Goal: Task Accomplishment & Management: Use online tool/utility

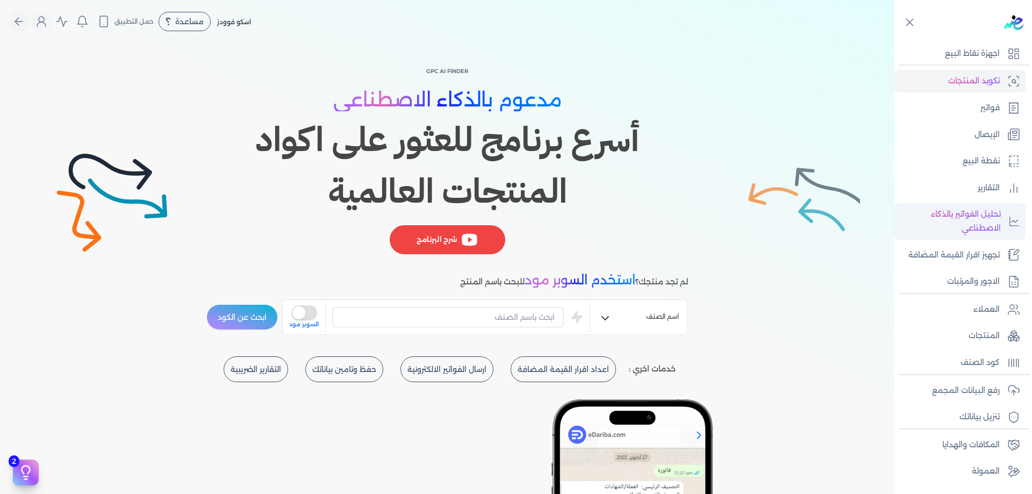
scroll to position [87, 0]
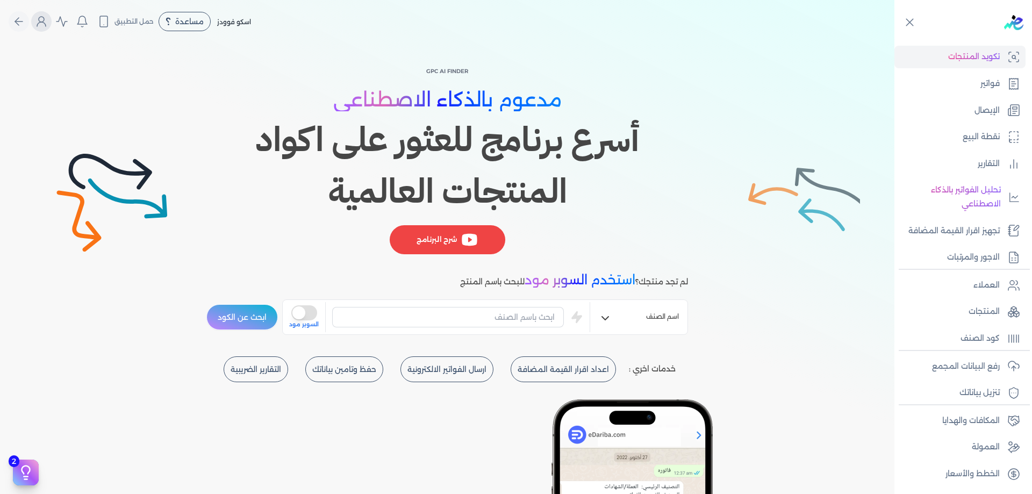
click at [42, 14] on button "Global" at bounding box center [41, 21] width 20 height 20
click at [142, 69] on div "GPC AI Finder مدعوم بالذكاء الاصطناعي أسرع برنامج للعثور على اكواد المنتجات الع…" at bounding box center [447, 199] width 895 height 313
click at [237, 21] on span "اسكو فوودز" at bounding box center [234, 22] width 34 height 8
click at [40, 19] on icon "Global" at bounding box center [41, 21] width 13 height 13
click at [125, 62] on div "GPC AI Finder مدعوم بالذكاء الاصطناعي أسرع برنامج للعثور على اكواد المنتجات الع…" at bounding box center [447, 199] width 895 height 313
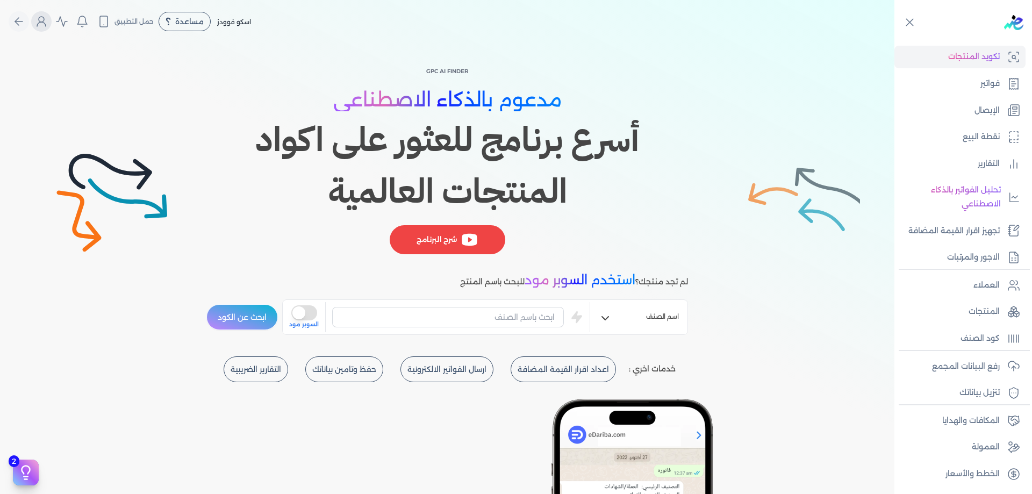
click at [47, 26] on icon "Global" at bounding box center [41, 21] width 13 height 13
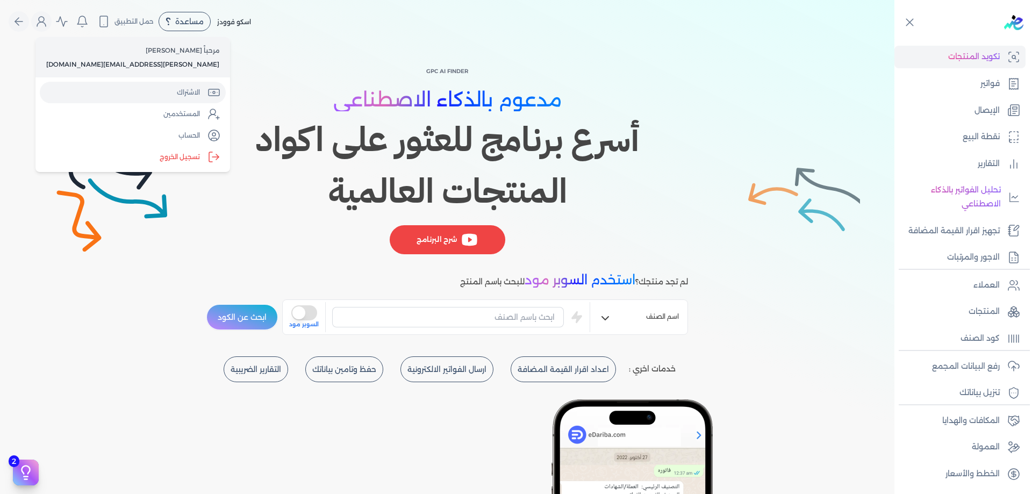
click at [146, 97] on link "الاشتراك" at bounding box center [133, 93] width 186 height 22
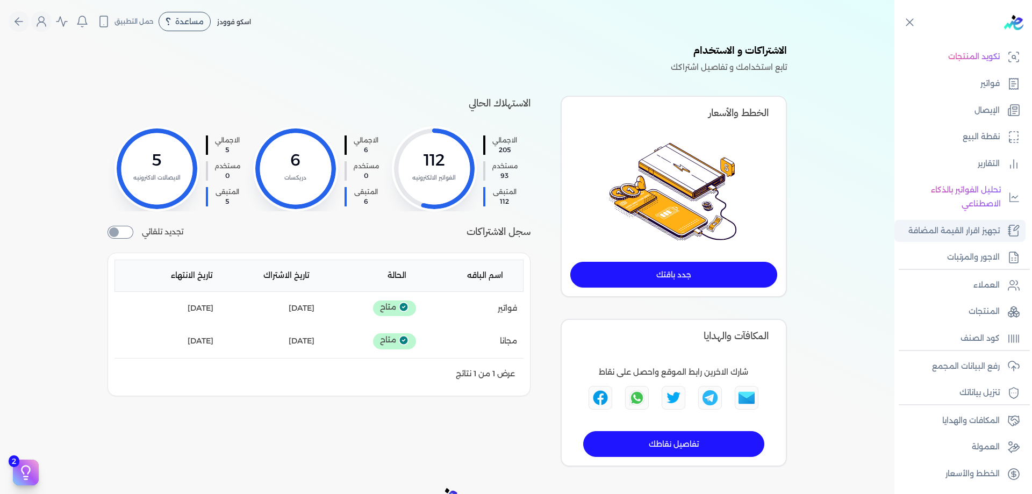
click at [983, 229] on p "تجهيز اقرار القيمة المضافة" at bounding box center [954, 231] width 91 height 14
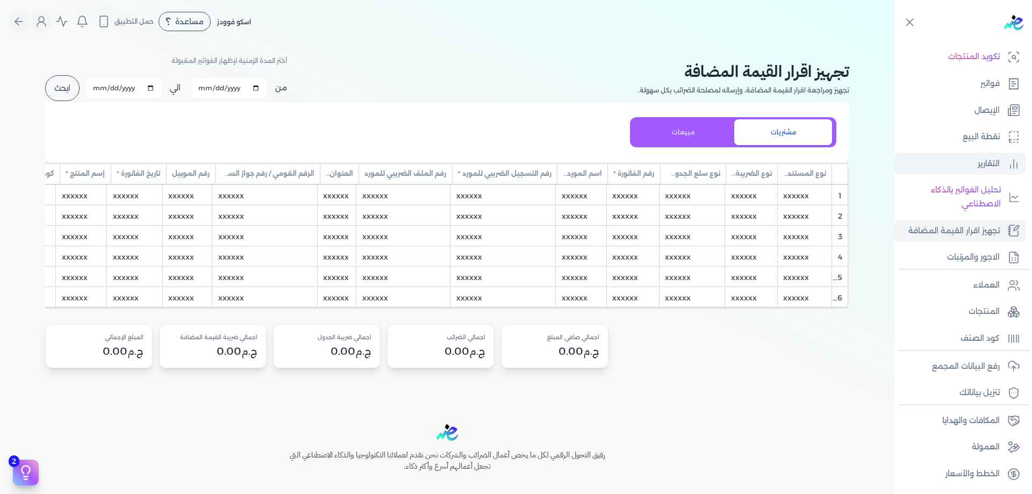
click at [997, 161] on p "التقارير" at bounding box center [989, 164] width 22 height 14
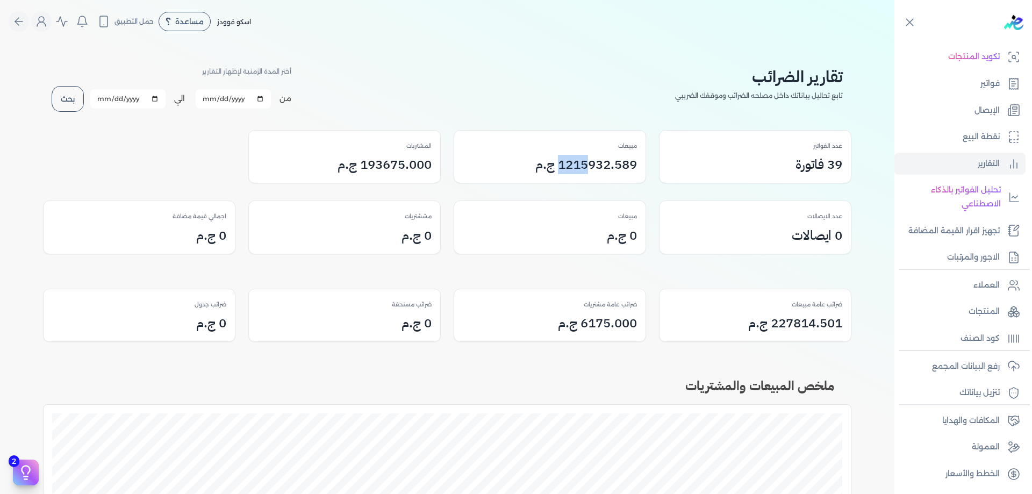
drag, startPoint x: 561, startPoint y: 162, endPoint x: 587, endPoint y: 160, distance: 25.9
click at [587, 160] on h3 "1215932.589 ج.م" at bounding box center [586, 164] width 102 height 19
click at [567, 163] on h3 "1215932.589 ج.م" at bounding box center [586, 164] width 102 height 19
click at [568, 163] on h3 "1215932.589 ج.م" at bounding box center [586, 164] width 102 height 19
drag, startPoint x: 569, startPoint y: 165, endPoint x: 591, endPoint y: 164, distance: 22.1
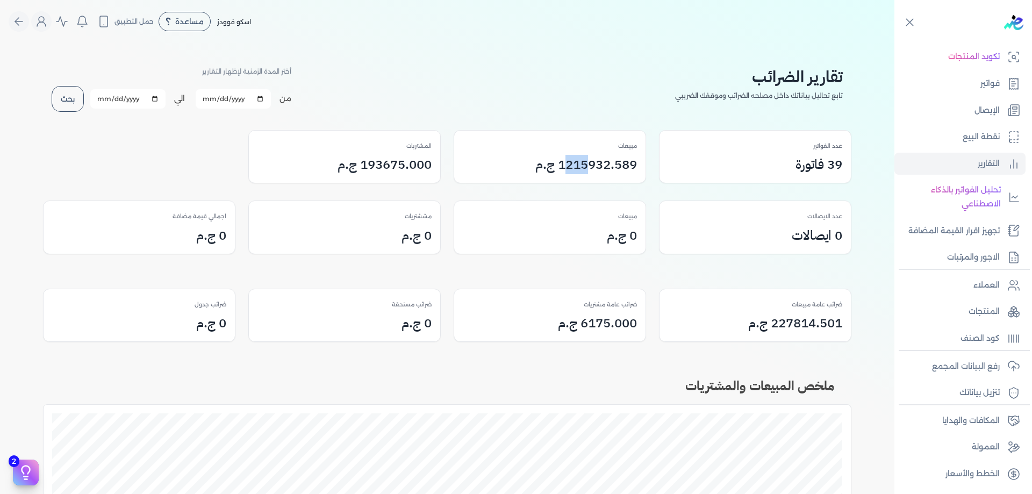
click at [591, 164] on h3 "1215932.589 ج.م" at bounding box center [586, 164] width 102 height 19
click at [367, 162] on h3 "193675.000 ج.م" at bounding box center [385, 164] width 94 height 19
drag, startPoint x: 360, startPoint y: 163, endPoint x: 384, endPoint y: 165, distance: 24.2
click at [384, 165] on h3 "193675.000 ج.م" at bounding box center [385, 164] width 94 height 19
click at [735, 234] on div "0 ايصالات" at bounding box center [755, 235] width 174 height 19
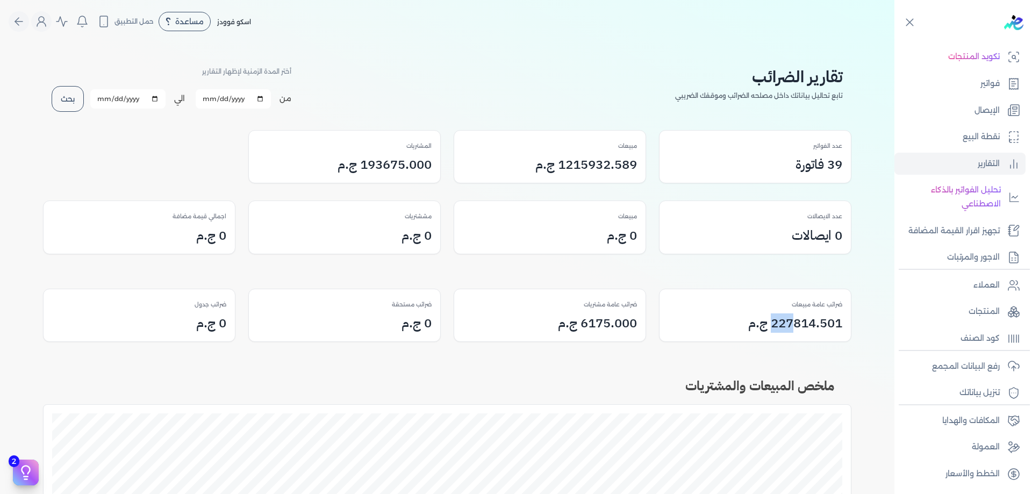
drag, startPoint x: 773, startPoint y: 322, endPoint x: 796, endPoint y: 321, distance: 22.6
click at [796, 321] on h3 "227814.501 ج.م" at bounding box center [795, 322] width 94 height 19
click at [588, 323] on h3 "6175.000 ج.م" at bounding box center [597, 322] width 79 height 19
click at [998, 387] on p "تنزيل بياناتك" at bounding box center [980, 393] width 40 height 14
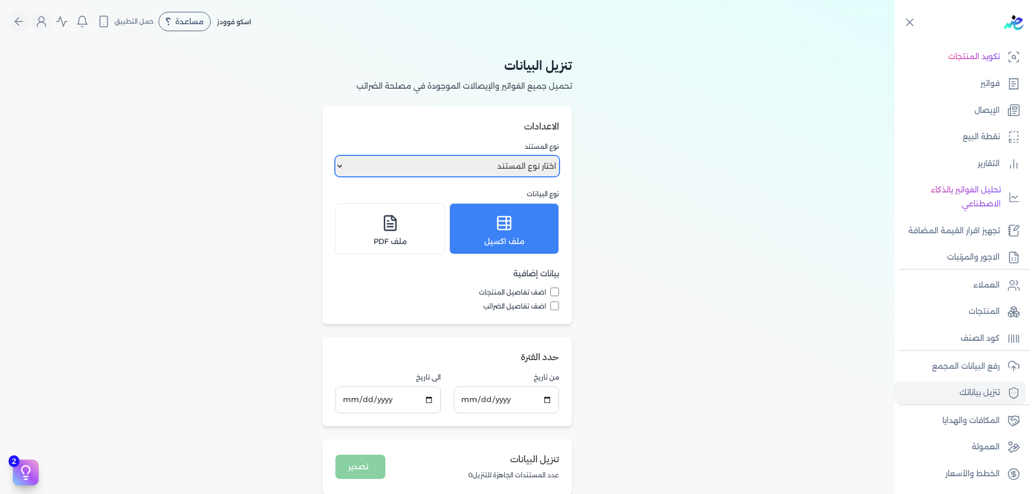
click at [511, 161] on select "اختار نوع المستند فواتير الإيصالات" at bounding box center [447, 166] width 224 height 20
select select "invoices"
click at [338, 156] on select "اختار نوع المستند فواتير الإيصالات" at bounding box center [447, 166] width 224 height 20
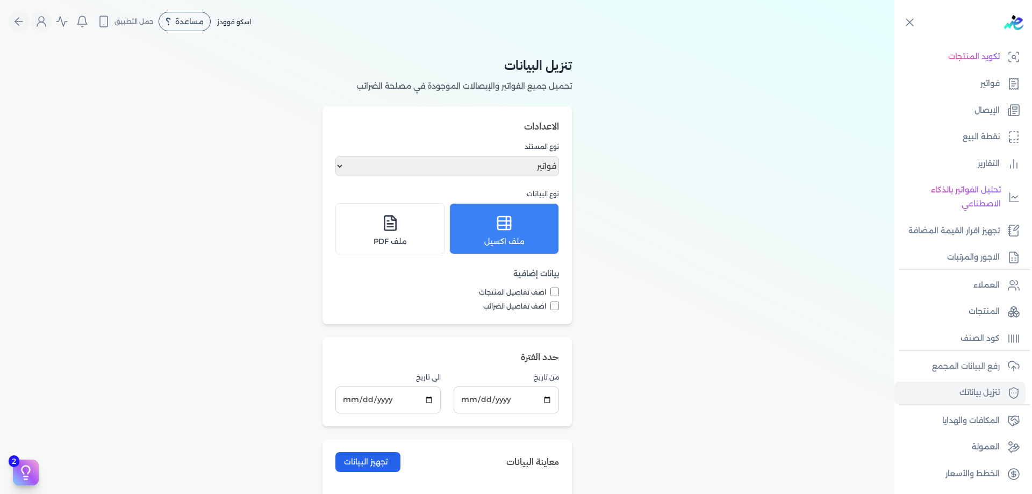
click at [555, 292] on input "اضف تفاصيل المنتجات" at bounding box center [555, 292] width 9 height 9
checkbox input "true"
click at [557, 305] on input "اضف تفاصيل الضرائب" at bounding box center [555, 306] width 9 height 9
checkbox input "true"
click at [594, 284] on div "تنزيل البيانات تحميل جميع الفواتير والإيصالات الموجودة في مصلحة الضرائب الاعداد…" at bounding box center [447, 342] width 895 height 598
